Goal: Task Accomplishment & Management: Manage account settings

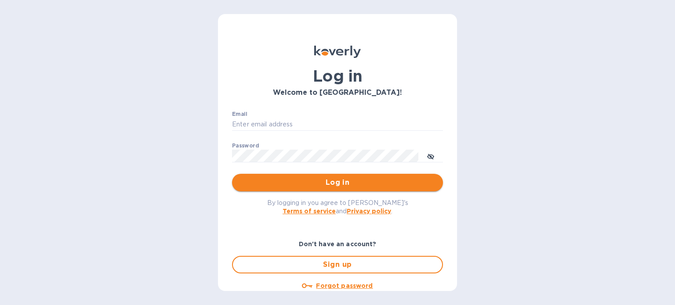
type input "[PERSON_NAME][EMAIL_ADDRESS][DOMAIN_NAME]"
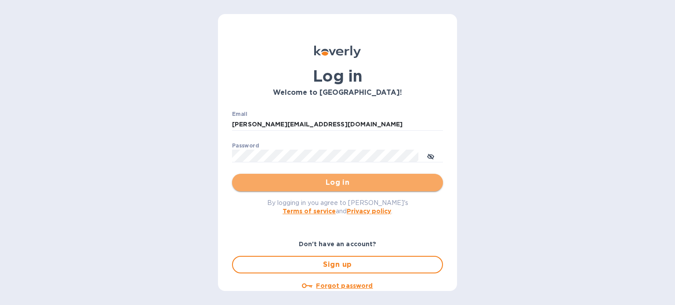
click at [406, 184] on span "Log in" at bounding box center [337, 183] width 197 height 11
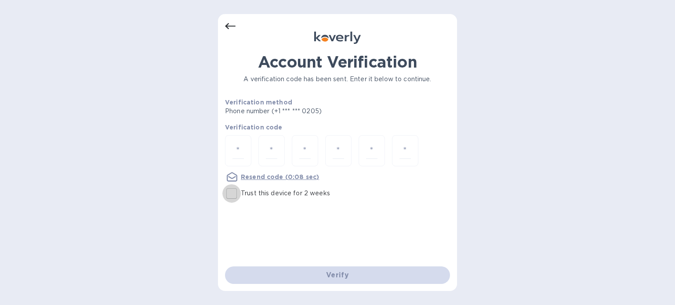
click at [235, 193] on input "Trust this device for 2 weeks" at bounding box center [231, 194] width 18 height 18
checkbox input "true"
click at [238, 148] on input "number" at bounding box center [238, 151] width 11 height 16
type input "6"
type input "0"
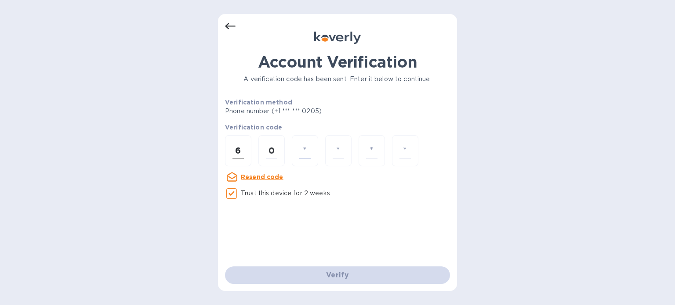
type input "5"
type input "8"
type input "9"
type input "1"
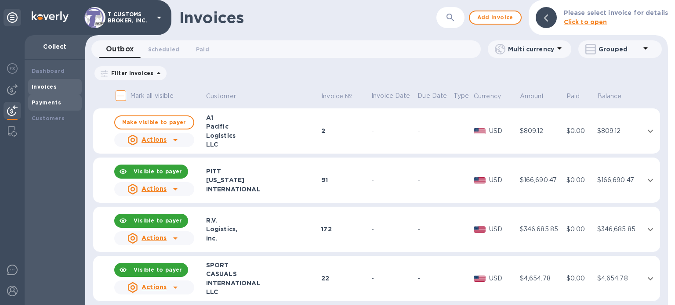
click at [40, 107] on div "Payments" at bounding box center [55, 102] width 47 height 9
